Goal: Find specific page/section

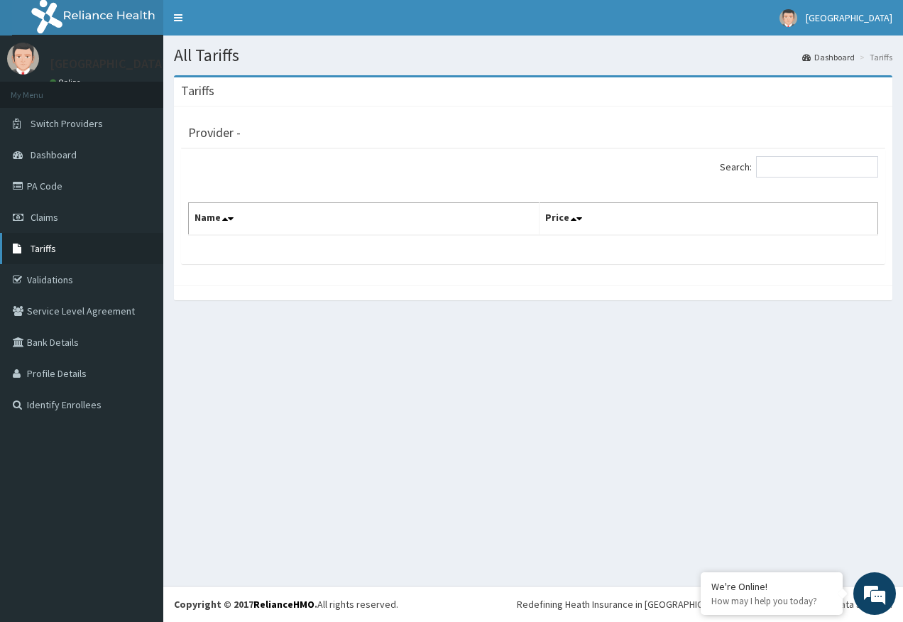
click at [48, 251] on span "Tariffs" at bounding box center [44, 248] width 26 height 13
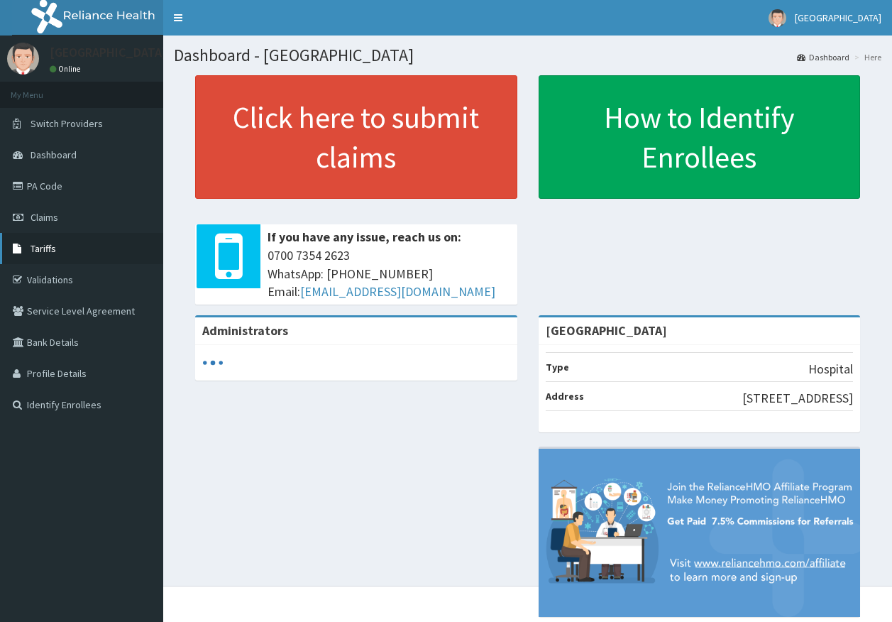
click at [45, 244] on span "Tariffs" at bounding box center [44, 248] width 26 height 13
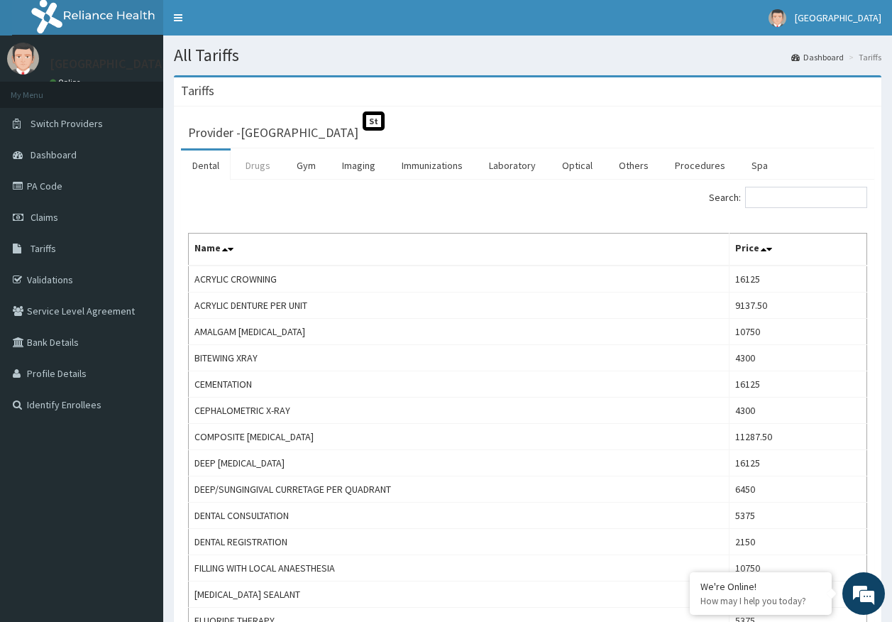
click at [251, 167] on link "Drugs" at bounding box center [258, 165] width 48 height 30
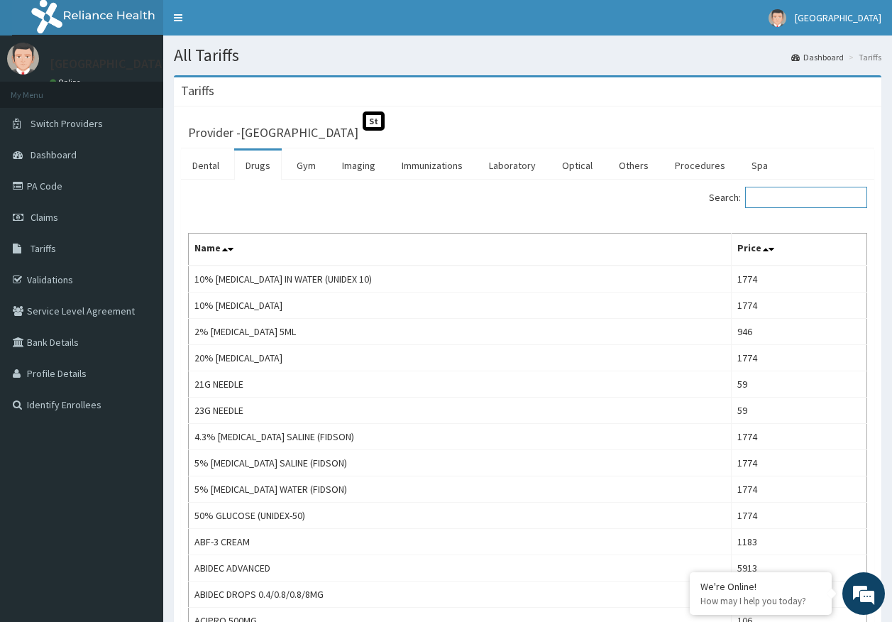
click at [778, 203] on input "Search:" at bounding box center [806, 197] width 122 height 21
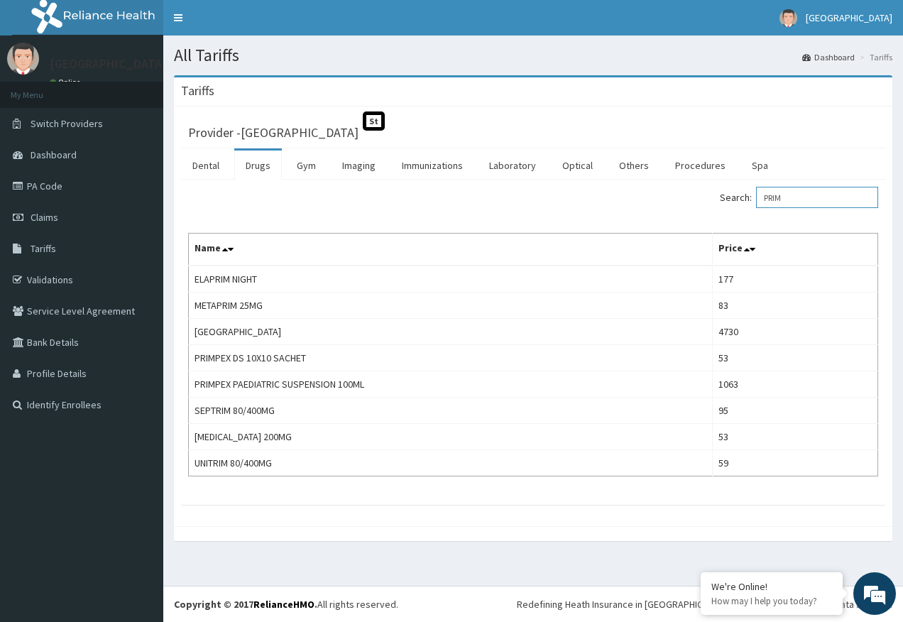
type input "PRIM"
click at [44, 186] on link "PA Code" at bounding box center [81, 185] width 163 height 31
